Goal: Find contact information: Find contact information

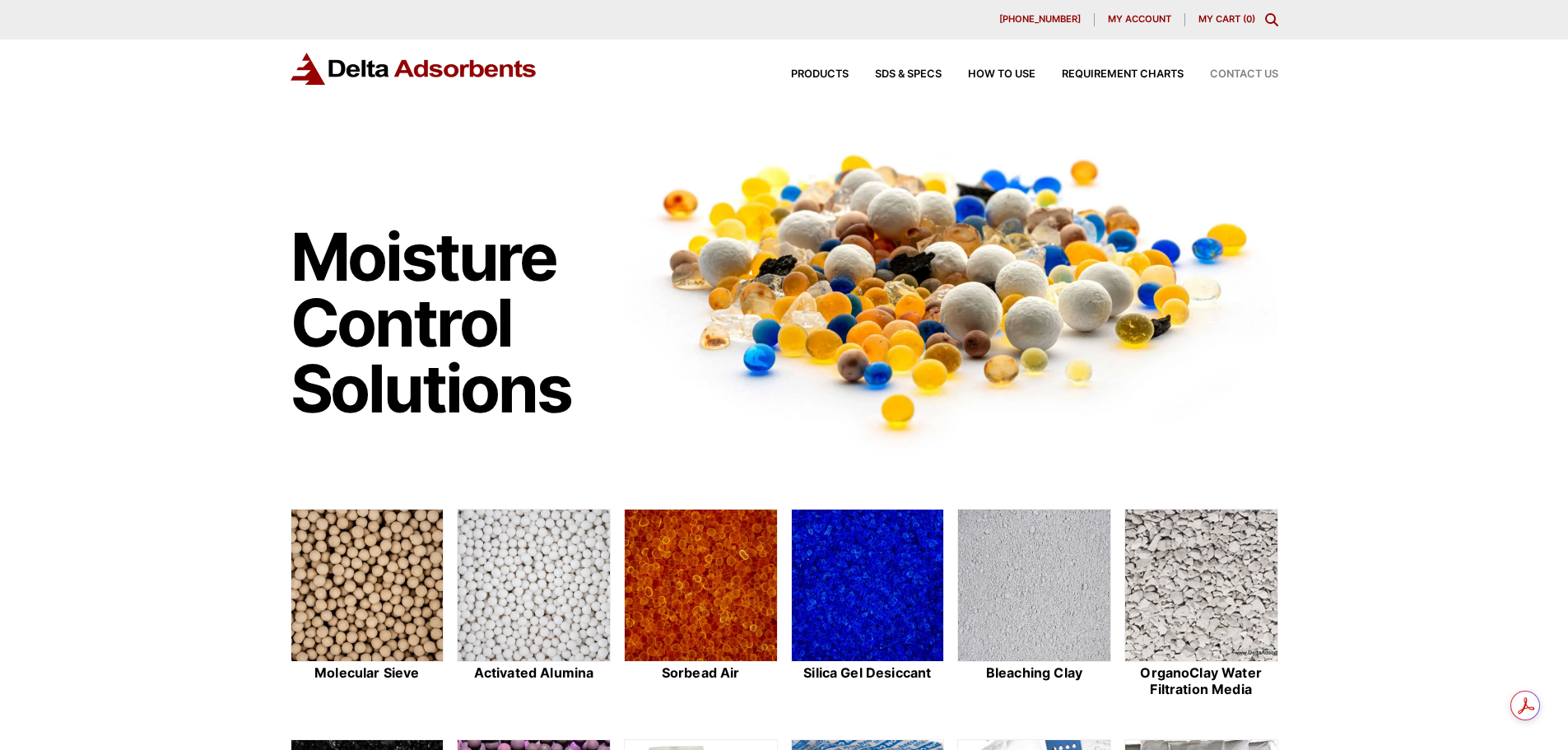
click at [1259, 76] on span "Contact Us" at bounding box center [1244, 74] width 68 height 11
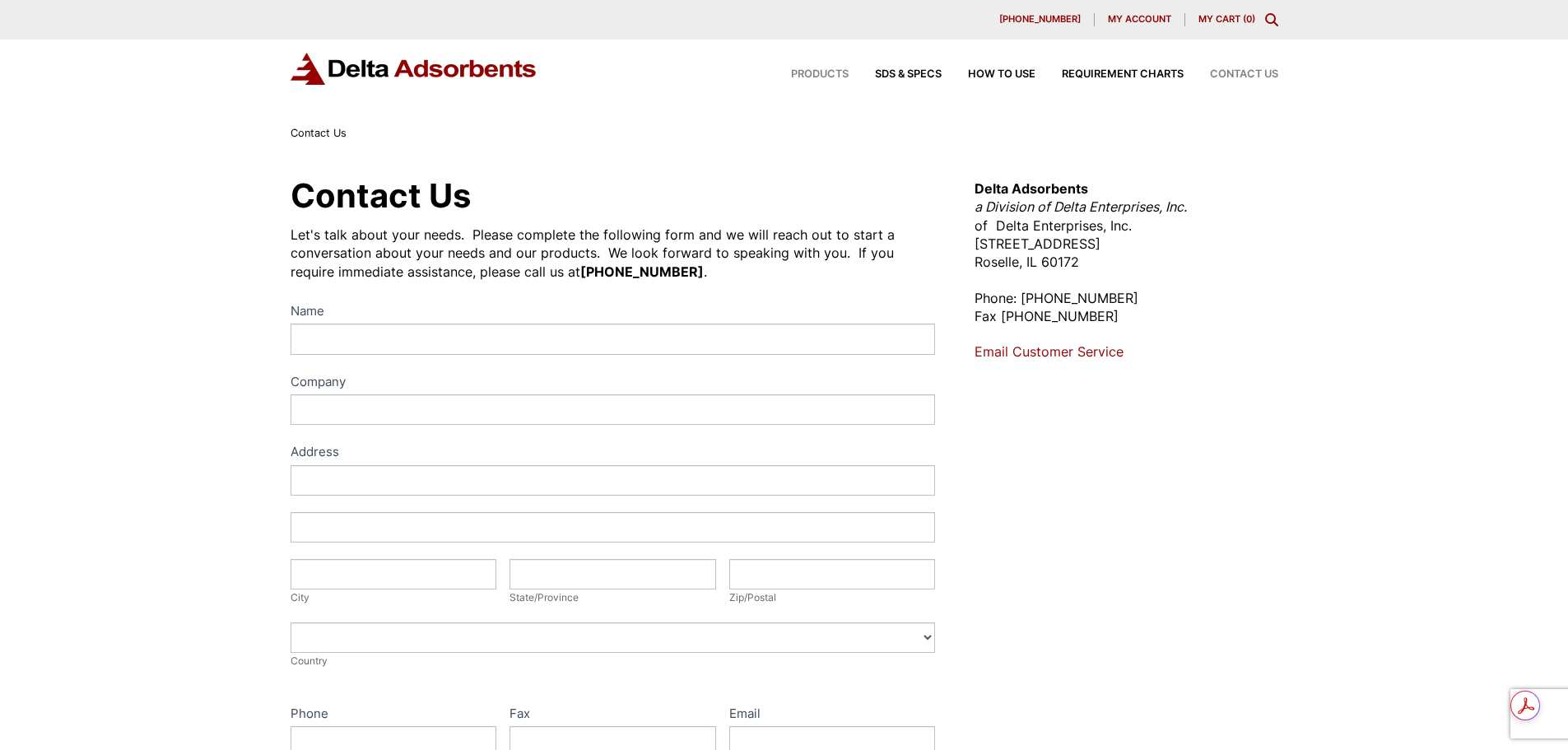
click at [800, 72] on span "Products" at bounding box center [819, 74] width 57 height 11
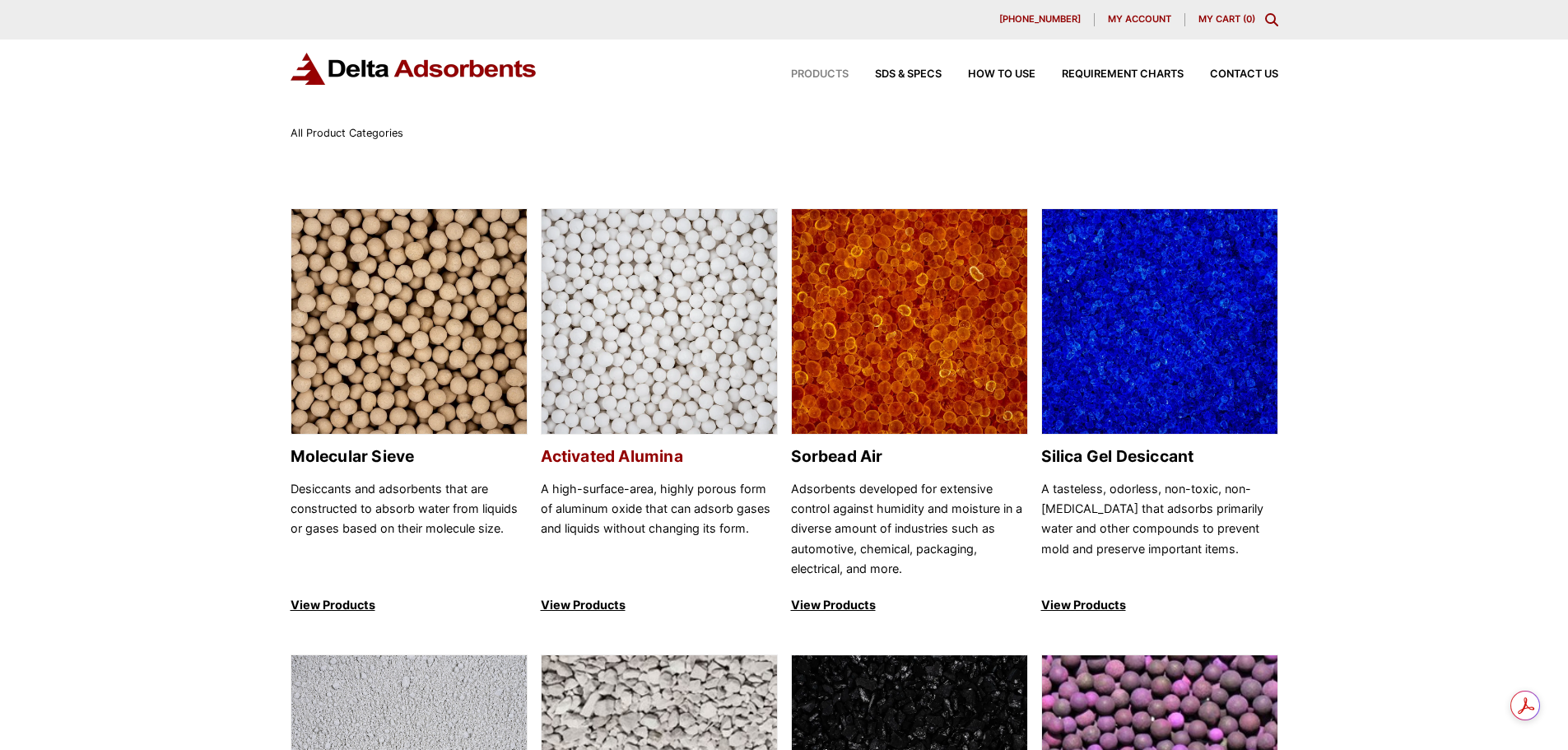
click at [726, 384] on img at bounding box center [659, 322] width 235 height 227
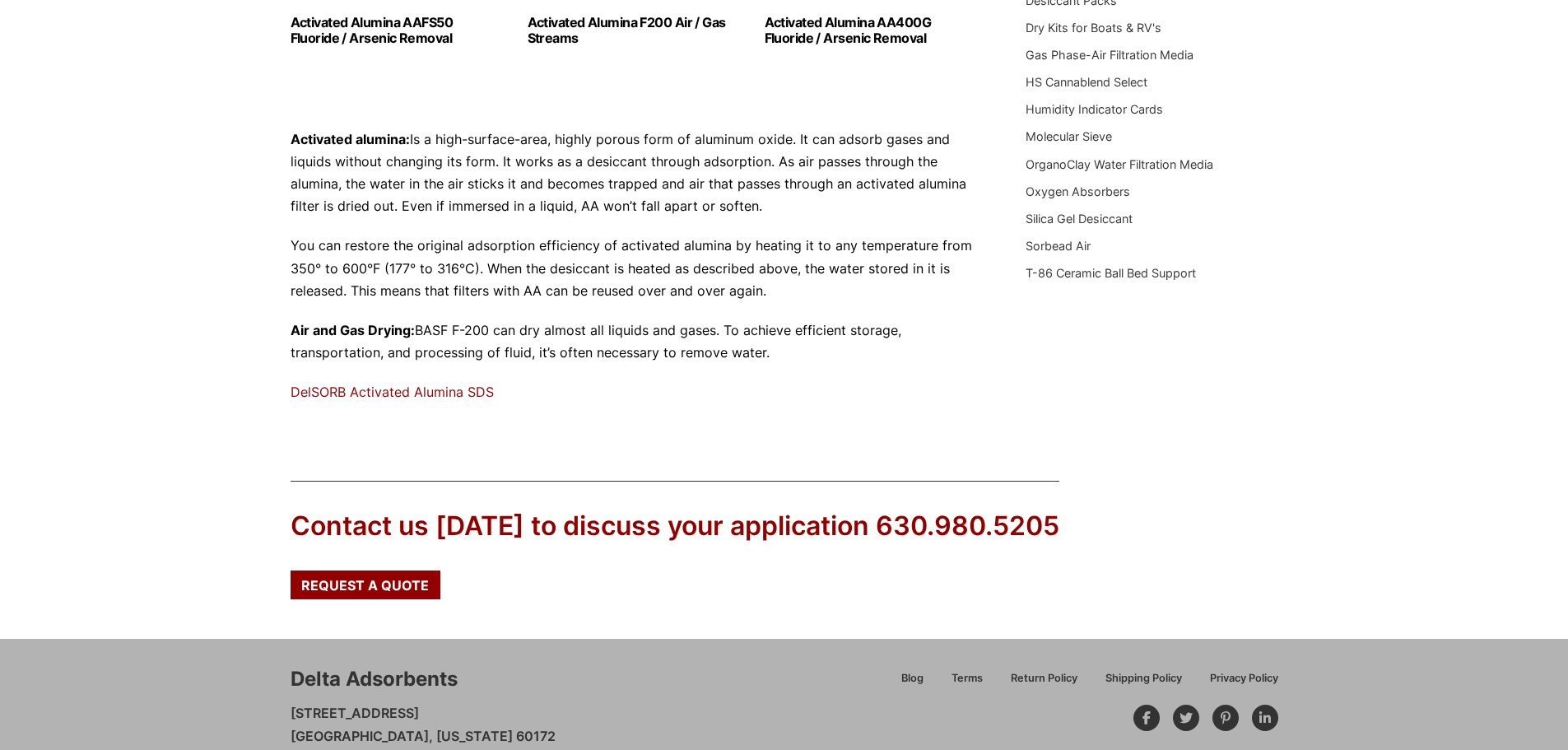
scroll to position [494, 0]
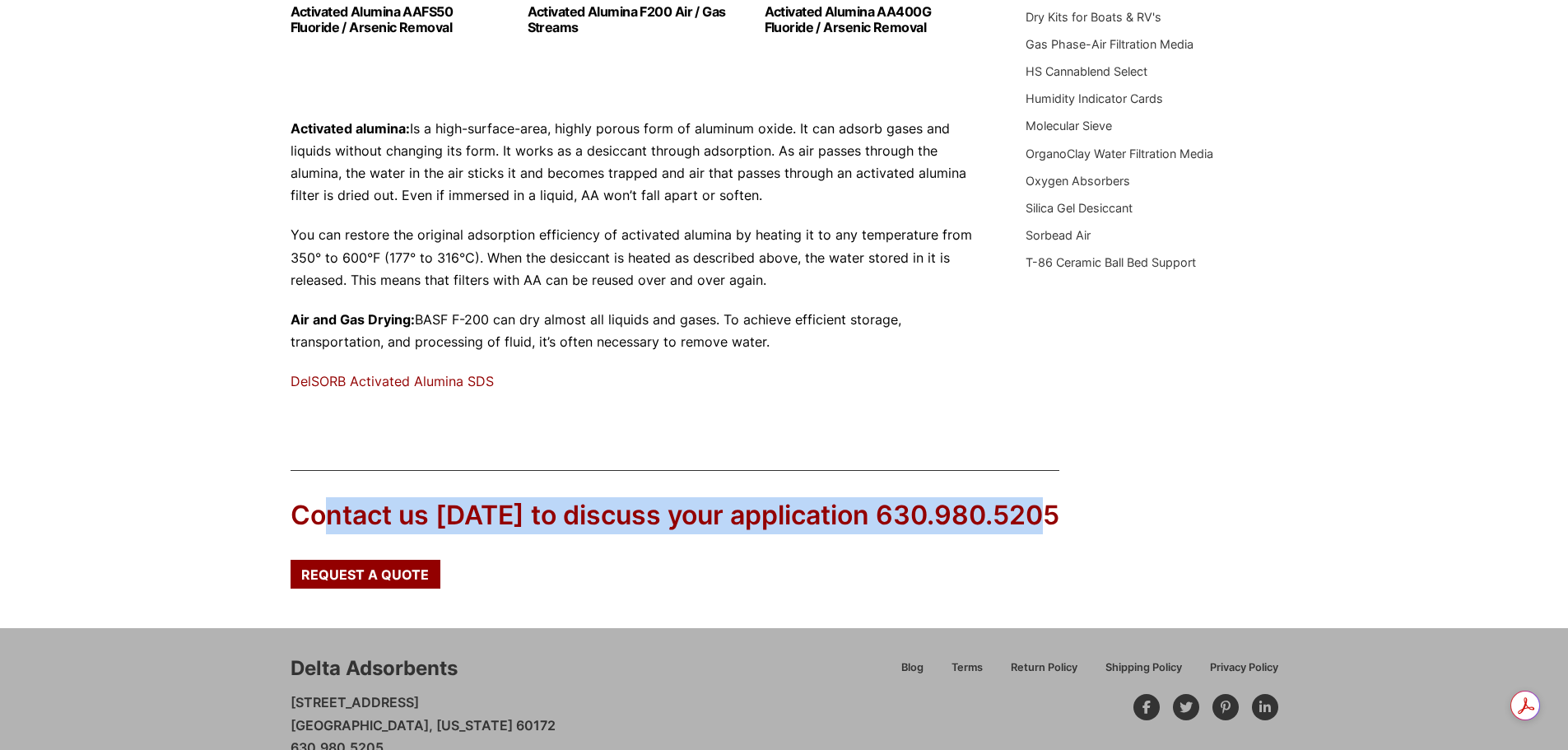
drag, startPoint x: 332, startPoint y: 526, endPoint x: 1048, endPoint y: 521, distance: 716.0
click at [1048, 521] on div "Contact us today to discuss your application 630.980.5205 Request a Quote" at bounding box center [784, 529] width 987 height 119
click at [1253, 484] on div "Contact us today to discuss your application 630.980.5205 Request a Quote" at bounding box center [784, 529] width 987 height 119
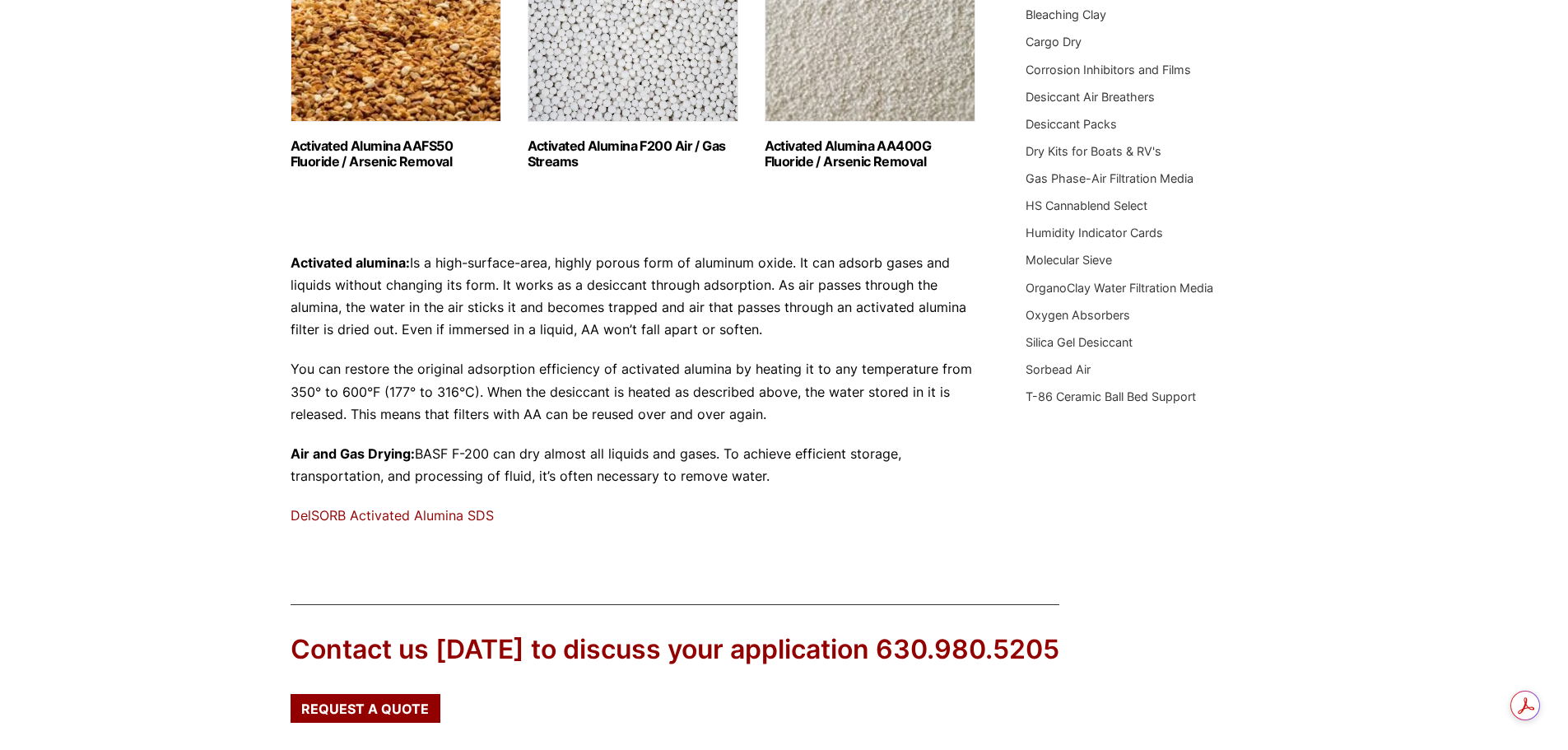
scroll to position [329, 0]
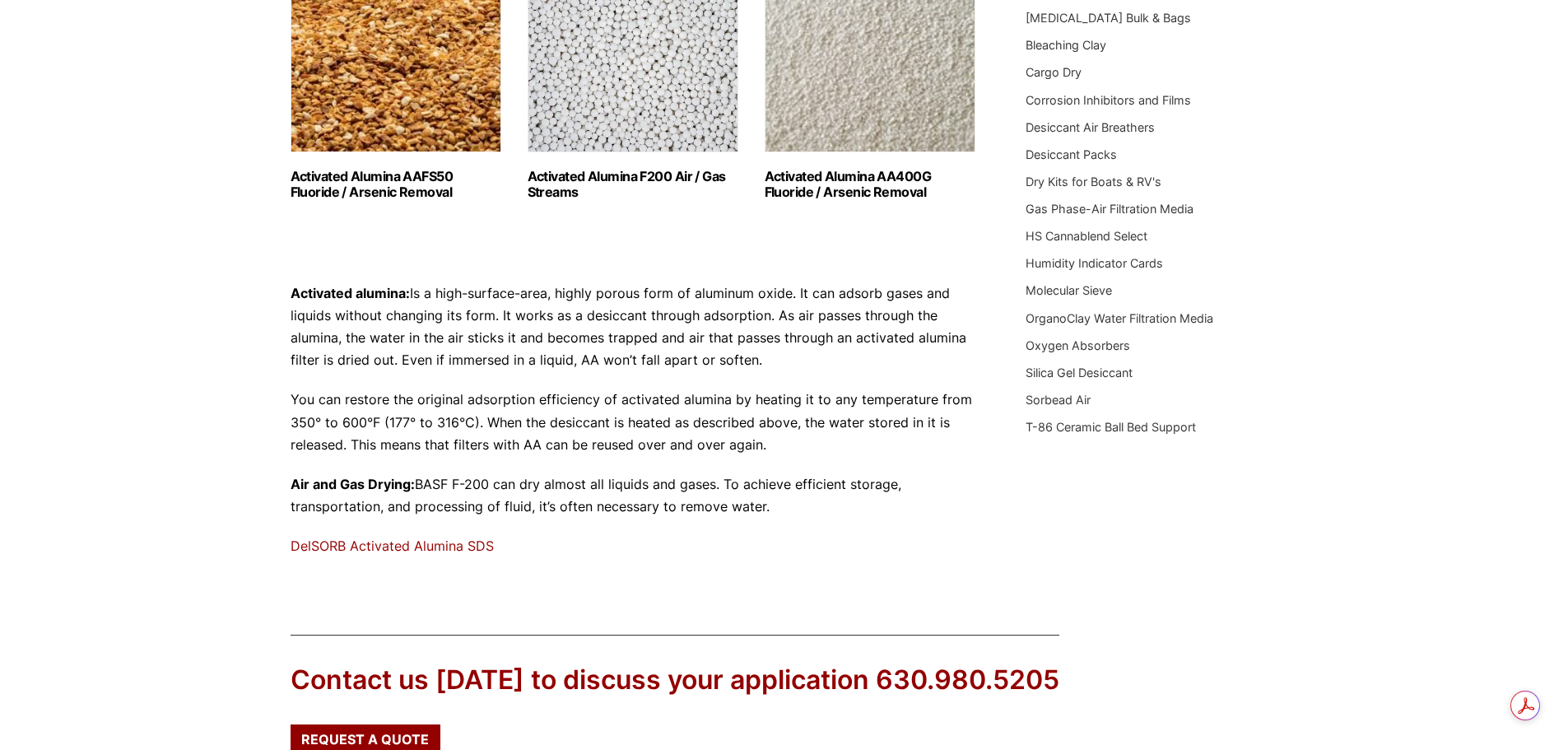
click at [1258, 559] on div "Activated Alumina A high-surface-area, highly porous form of aluminum oxide tha…" at bounding box center [784, 211] width 987 height 730
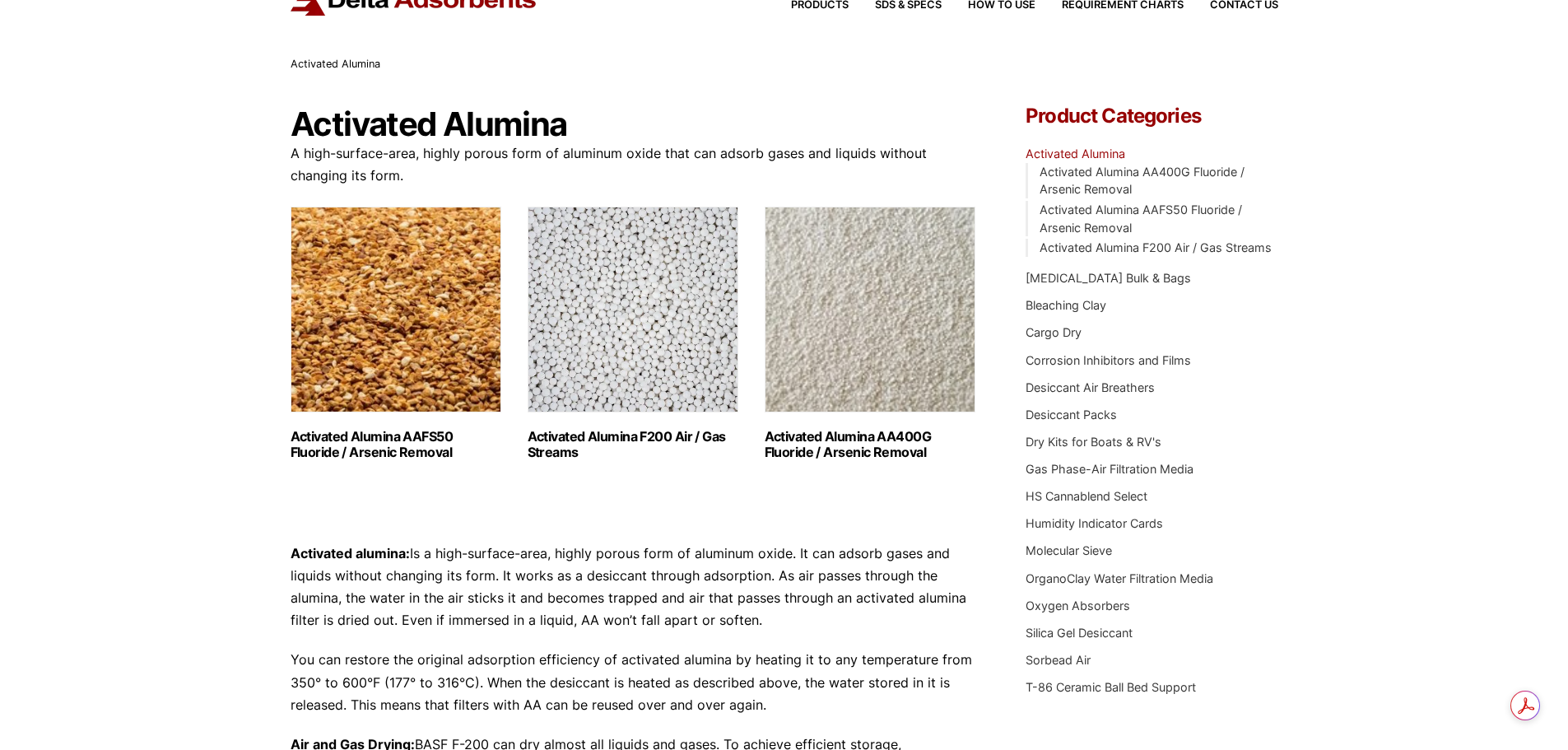
scroll to position [0, 0]
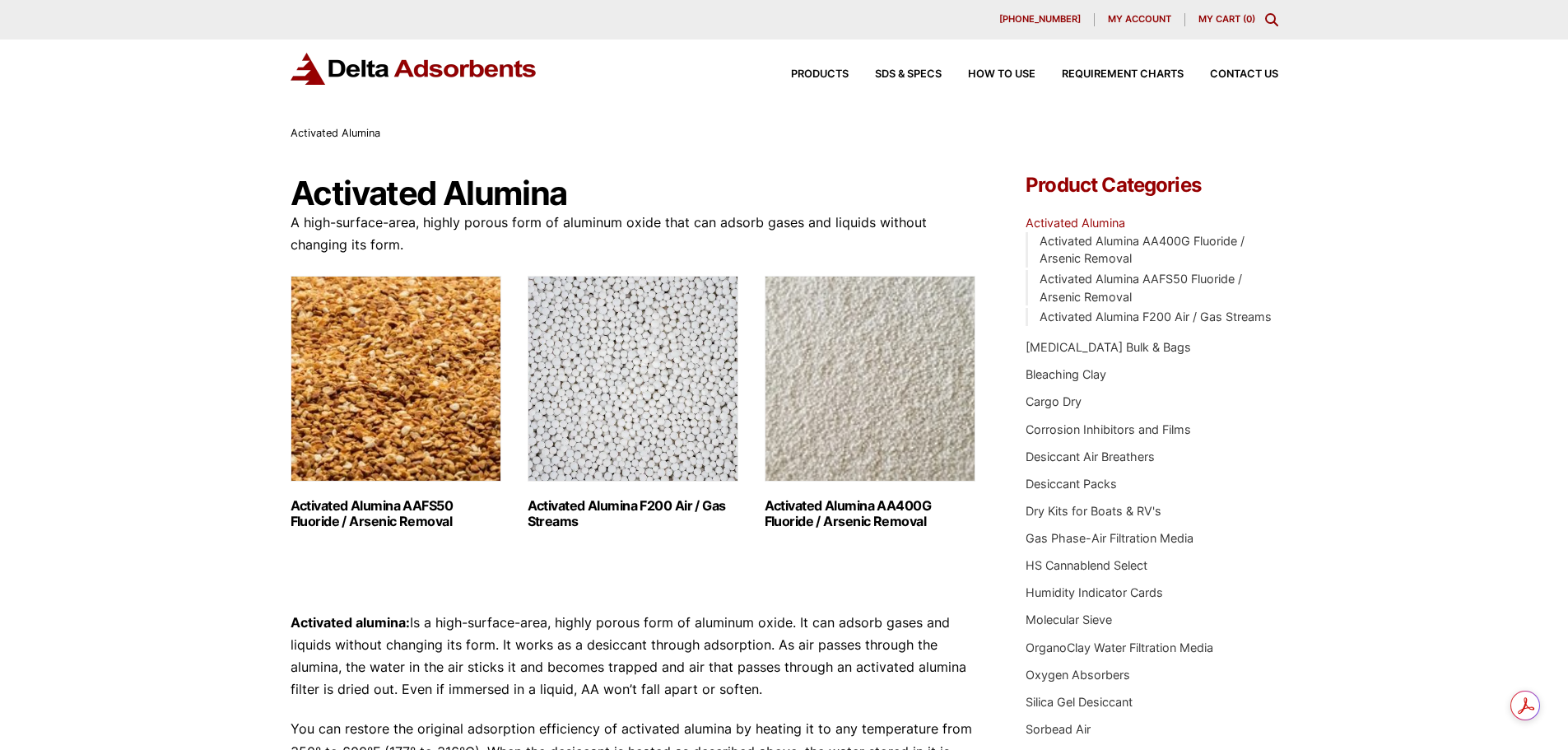
click at [1326, 468] on div "Our website has detected that you are using an outdated browser that will preve…" at bounding box center [784, 651] width 1568 height 1302
click at [1342, 592] on div "Our website has detected that you are using an outdated browser that will preve…" at bounding box center [784, 651] width 1568 height 1302
drag, startPoint x: 1410, startPoint y: 554, endPoint x: 1407, endPoint y: 509, distance: 45.1
click at [1408, 554] on div "Our website has detected that you are using an outdated browser that will preve…" at bounding box center [784, 651] width 1568 height 1302
click at [101, 300] on div "Our website has detected that you are using an outdated browser that will preve…" at bounding box center [784, 651] width 1568 height 1302
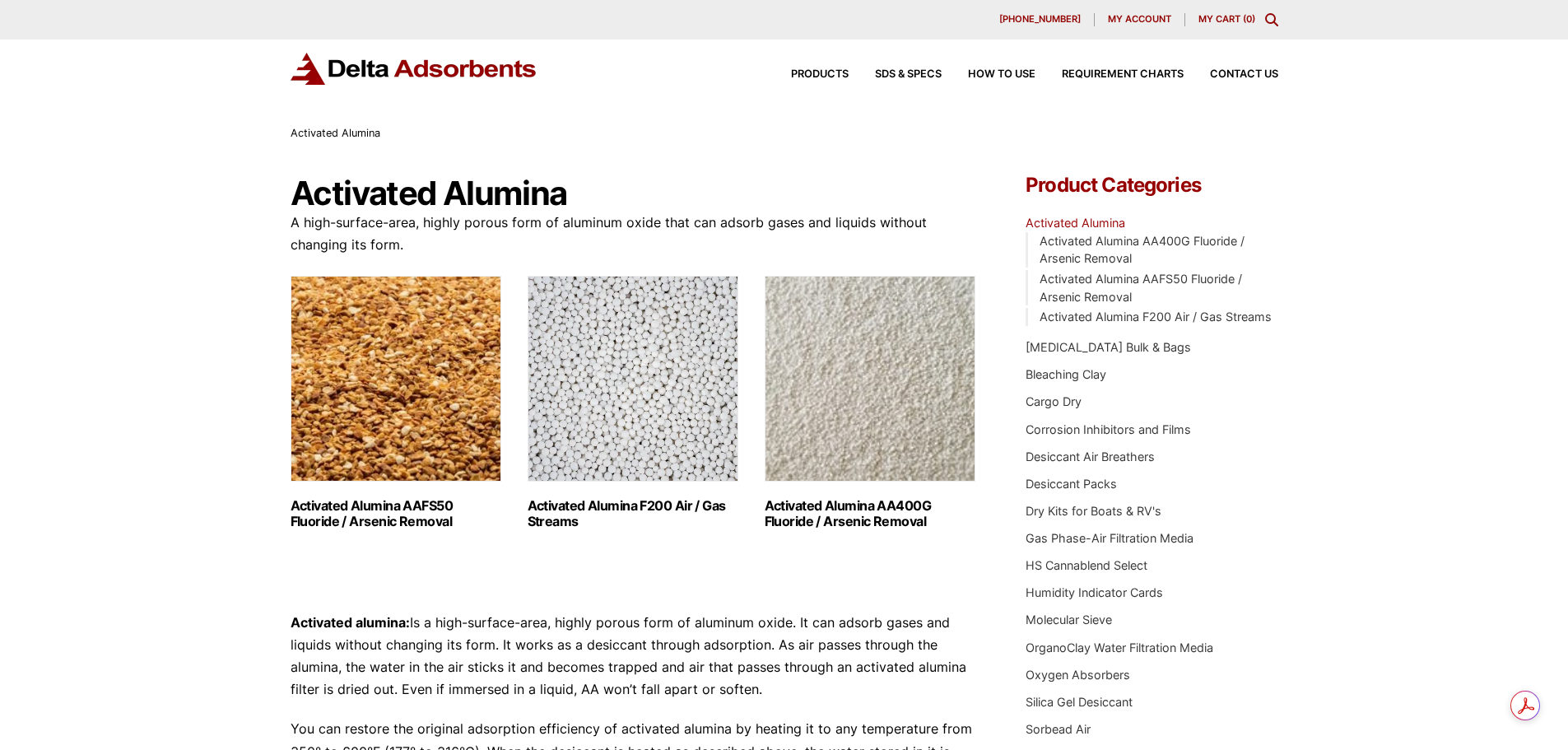
click at [1431, 363] on div "Our website has detected that you are using an outdated browser that will preve…" at bounding box center [784, 651] width 1568 height 1302
